Goal: Navigation & Orientation: Find specific page/section

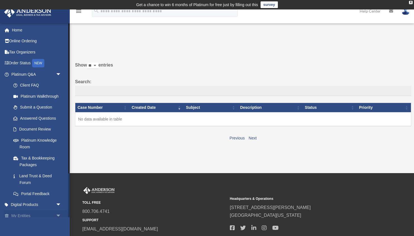
click at [26, 213] on link "My Entities arrow_drop_down" at bounding box center [37, 215] width 66 height 11
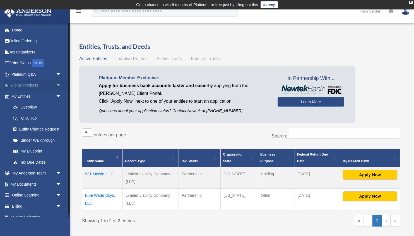
click at [31, 84] on link "Digital Products arrow_drop_down" at bounding box center [37, 85] width 66 height 11
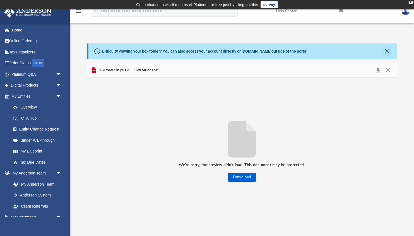
scroll to position [127, 309]
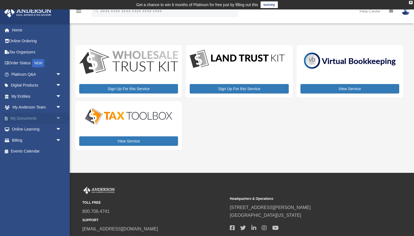
click at [36, 117] on link "My Documents arrow_drop_down" at bounding box center [37, 118] width 66 height 11
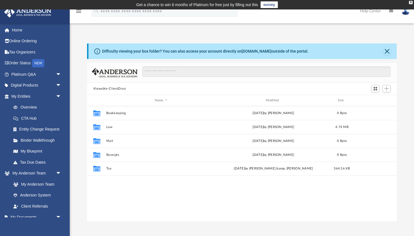
scroll to position [127, 309]
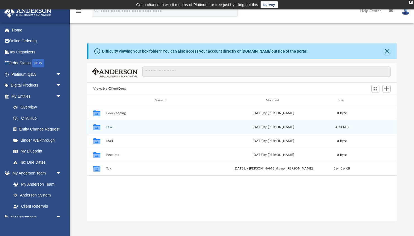
click at [101, 127] on div "Collaborated Folder" at bounding box center [96, 127] width 14 height 9
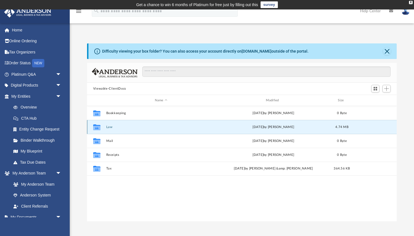
click at [95, 128] on icon "grid" at bounding box center [96, 128] width 7 height 4
click at [268, 127] on div "Mon Sep 22 2025 by Crayton Olivieri" at bounding box center [273, 127] width 110 height 5
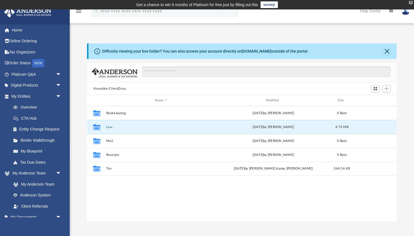
click at [410, 3] on div "X" at bounding box center [411, 2] width 4 height 3
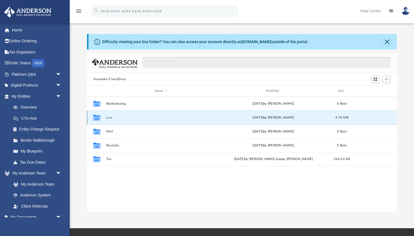
click at [96, 117] on icon "grid" at bounding box center [96, 118] width 7 height 4
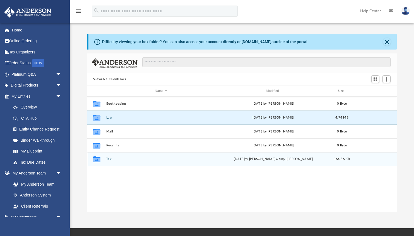
click at [98, 159] on icon "grid" at bounding box center [96, 160] width 7 height 6
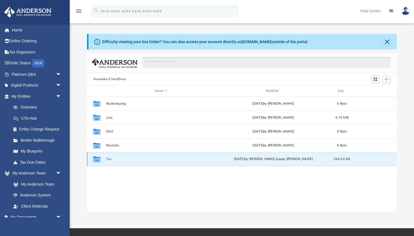
click at [98, 159] on icon "grid" at bounding box center [96, 160] width 7 height 6
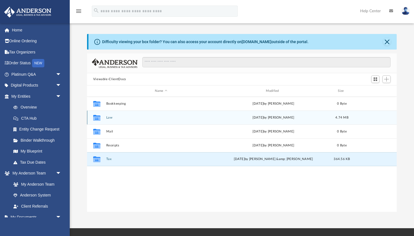
click at [97, 116] on icon "grid" at bounding box center [96, 118] width 7 height 6
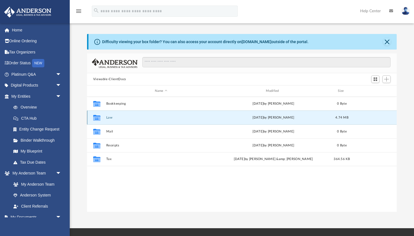
click at [94, 118] on icon "grid" at bounding box center [96, 118] width 7 height 4
click at [95, 118] on icon "grid" at bounding box center [96, 118] width 7 height 4
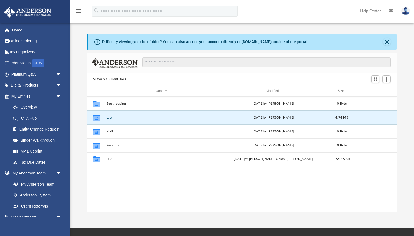
click at [95, 118] on icon "grid" at bounding box center [96, 118] width 7 height 4
click at [384, 81] on span "Add" at bounding box center [386, 79] width 5 height 5
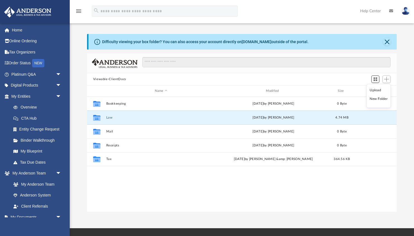
click at [374, 77] on span "Switch to Grid View" at bounding box center [375, 79] width 5 height 5
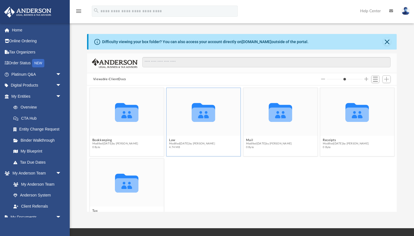
click at [206, 119] on icon "grid" at bounding box center [203, 115] width 23 height 14
click at [207, 135] on div "Collaborated Folder" at bounding box center [203, 112] width 74 height 48
click at [205, 115] on g "grid" at bounding box center [203, 112] width 23 height 19
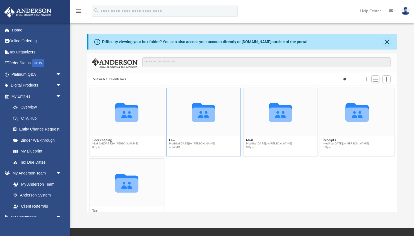
click at [205, 115] on icon "grid" at bounding box center [203, 112] width 23 height 19
click at [281, 133] on div "Collaborated Folder" at bounding box center [280, 112] width 74 height 48
click at [279, 142] on span "Modified Fri Sep 12 2025 by Charles Rogler" at bounding box center [269, 144] width 46 height 4
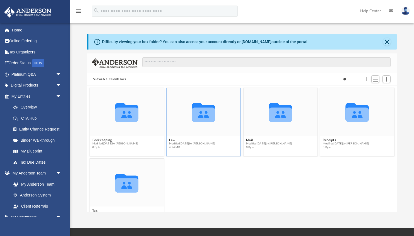
click at [173, 146] on span "4.74 MB" at bounding box center [192, 148] width 46 height 4
click at [28, 72] on link "Platinum Q&A arrow_drop_down" at bounding box center [37, 74] width 66 height 11
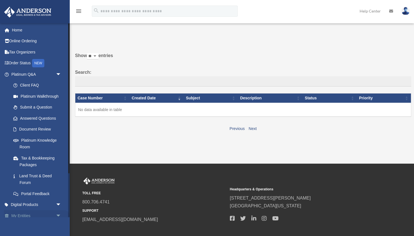
click at [26, 213] on link "My Entities arrow_drop_down" at bounding box center [37, 215] width 66 height 11
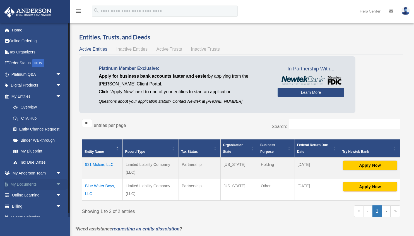
click at [32, 182] on link "My Documents arrow_drop_down" at bounding box center [37, 184] width 66 height 11
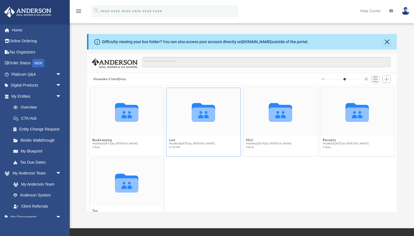
scroll to position [127, 309]
click at [205, 129] on div "Collaborated Folder" at bounding box center [203, 112] width 74 height 48
click at [388, 41] on button "Close" at bounding box center [387, 42] width 8 height 8
